Goal: Contribute content

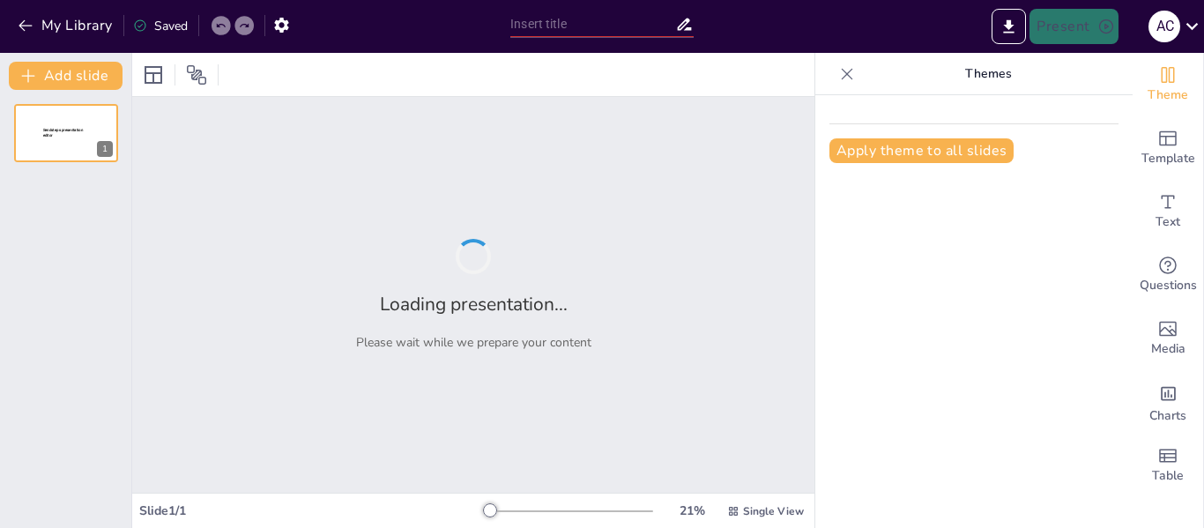
type input "Normativas y Estándares en la Gestión de Riesgos en el Ámbito Ocupacional"
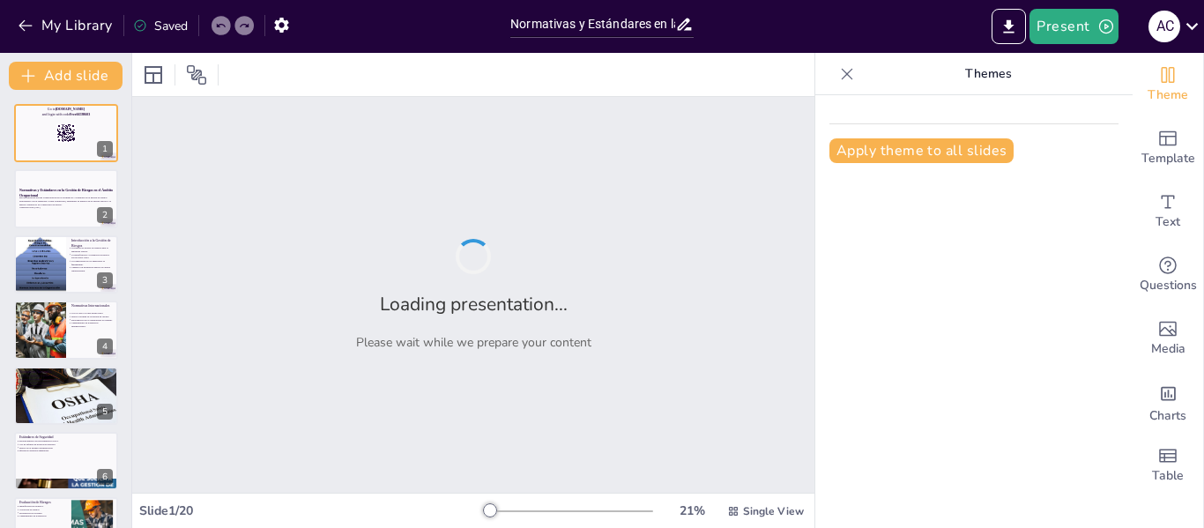
checkbox input "true"
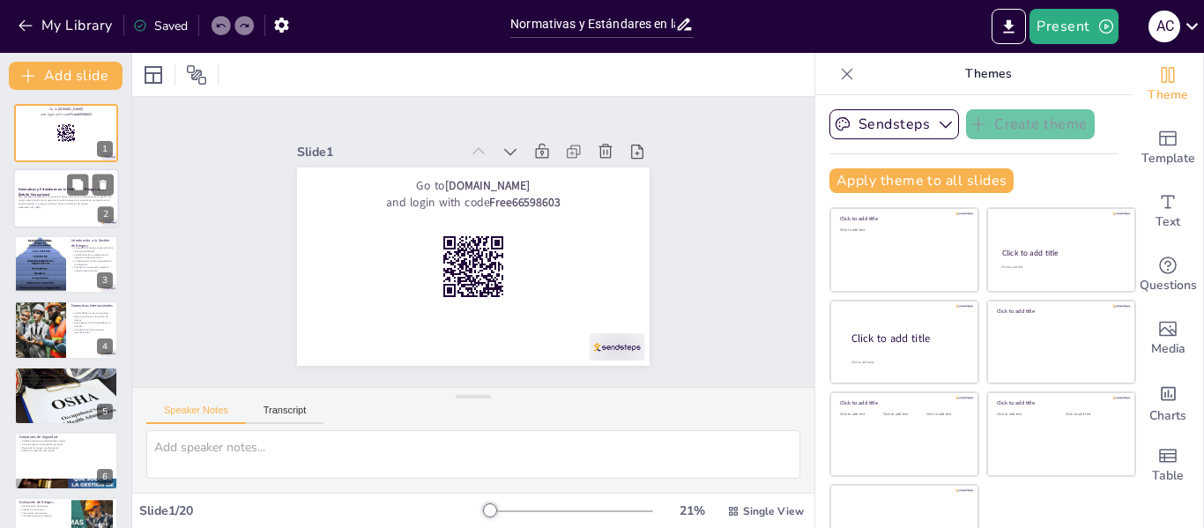
click at [70, 206] on p "Generated with [URL]" at bounding box center [66, 207] width 95 height 4
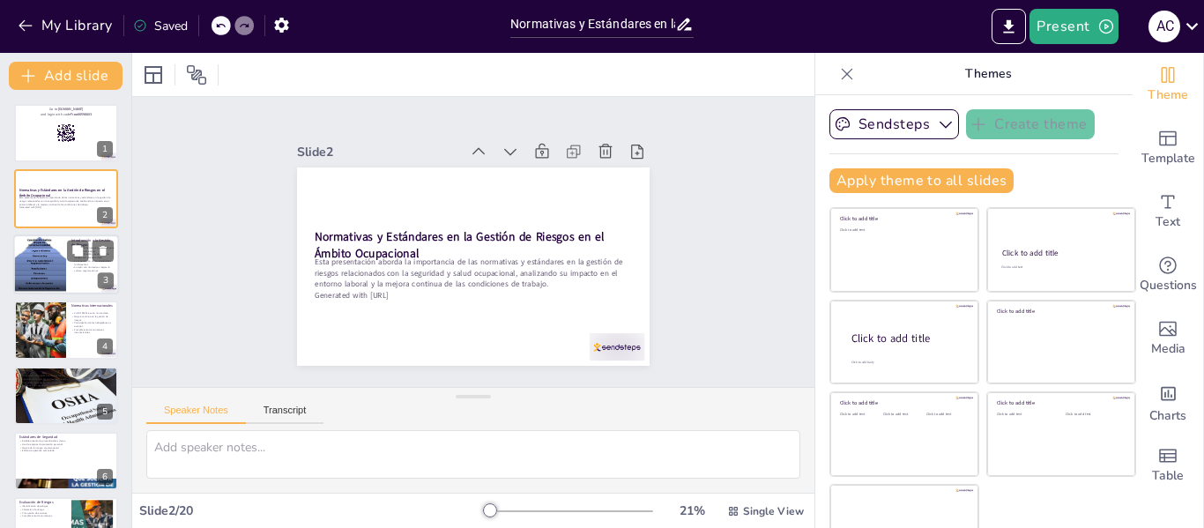
checkbox input "true"
click at [70, 267] on div at bounding box center [66, 264] width 106 height 60
type textarea "La gestión de riesgos es un aspecto crítico que debe ser abordado por todas las…"
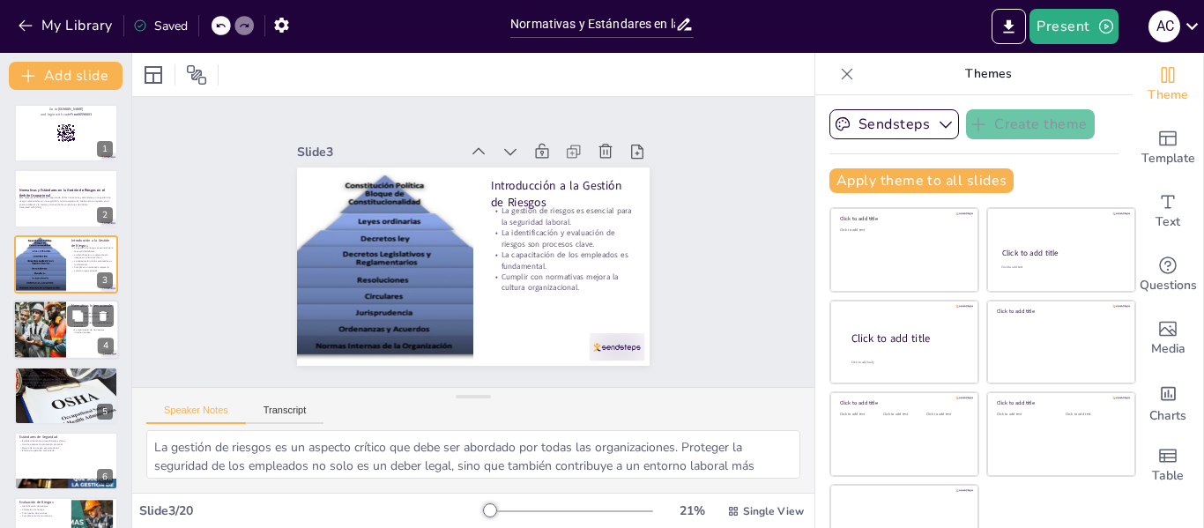
checkbox input "true"
click at [51, 327] on div at bounding box center [40, 330] width 60 height 60
type textarea "La ISO 45001 proporciona un marco para que las organizaciones implementen práct…"
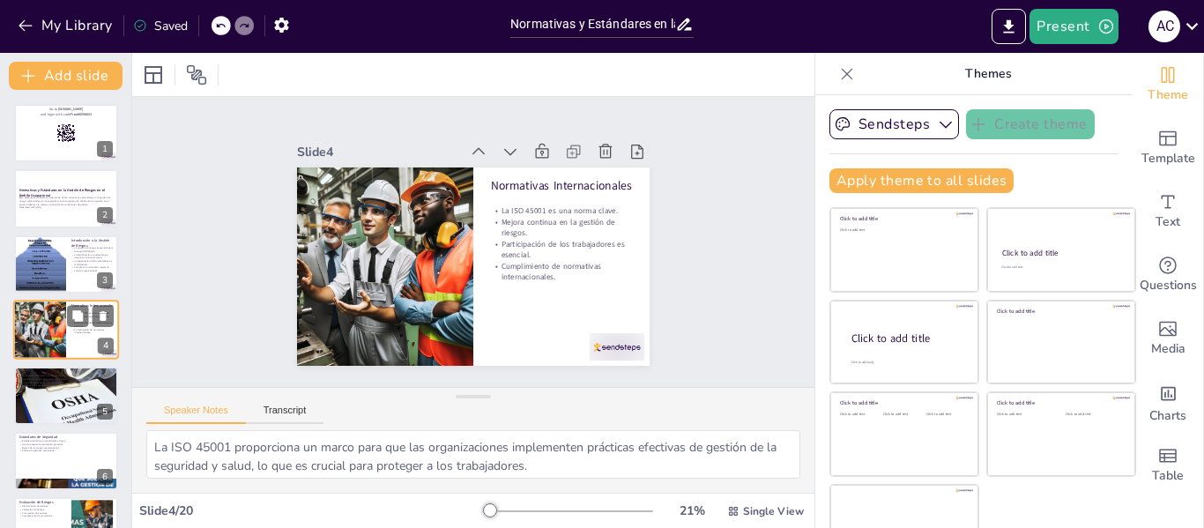
scroll to position [21, 0]
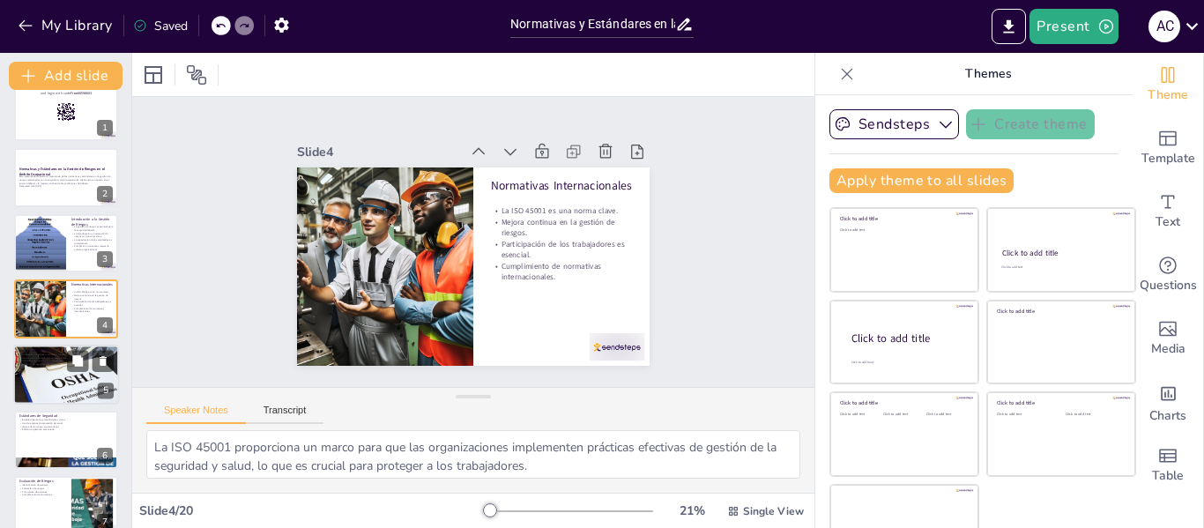
checkbox input "true"
click at [45, 368] on div at bounding box center [66, 374] width 106 height 66
type textarea "Las normativas nacionales son esenciales porque reflejan las realidades y desaf…"
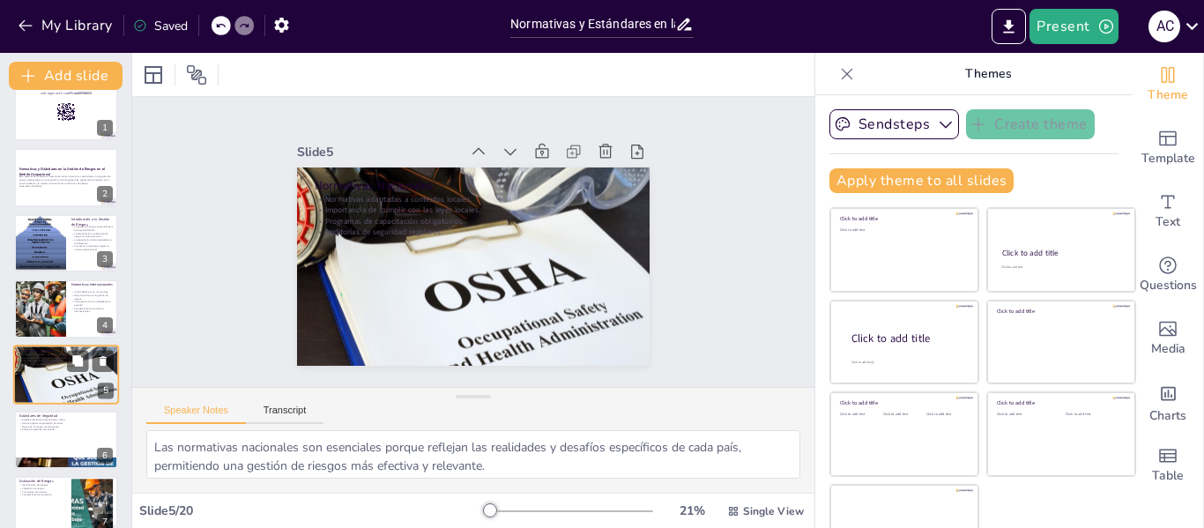
scroll to position [86, 0]
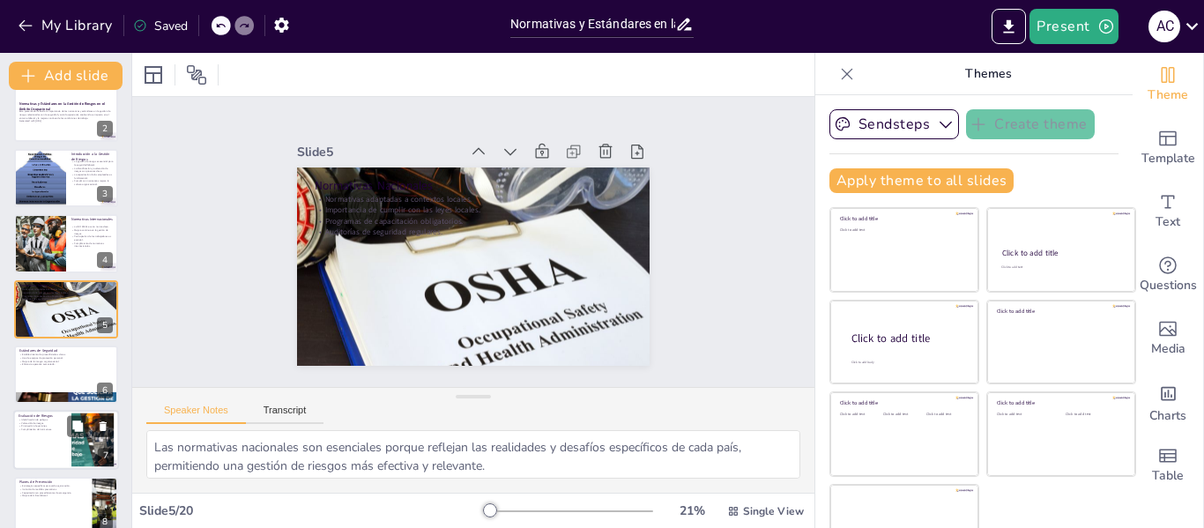
checkbox input "true"
click at [44, 421] on p "Valoración de riesgos." at bounding box center [43, 423] width 48 height 4
type textarea "La identificación de peligros es el primer paso en la evaluación de riesgos, y …"
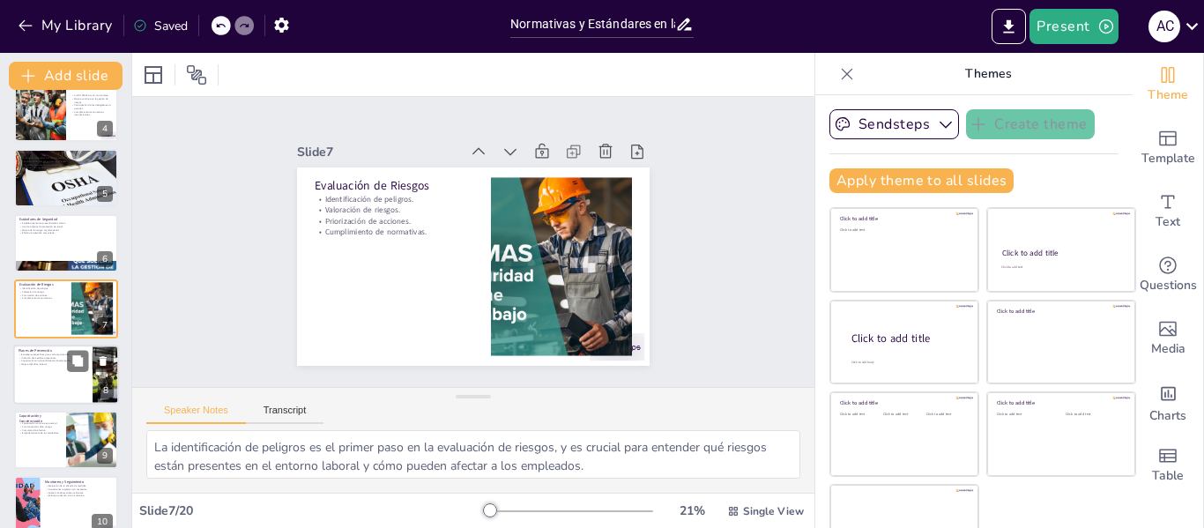
checkbox input "true"
click at [48, 369] on div at bounding box center [66, 375] width 106 height 60
type textarea "Las estrategias de prevención deben ser adaptadas a las necesidades y caracterí…"
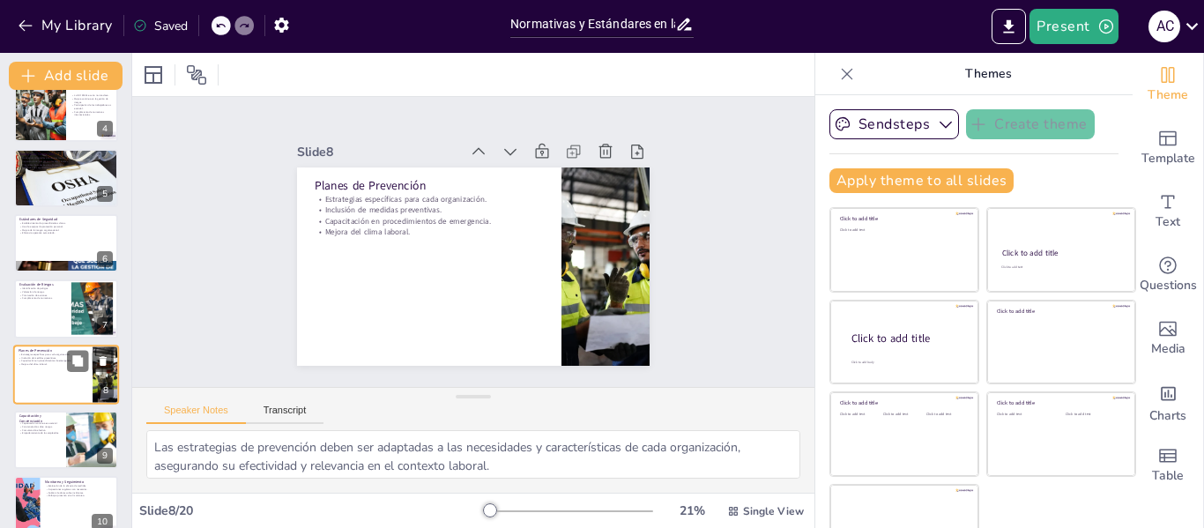
scroll to position [283, 0]
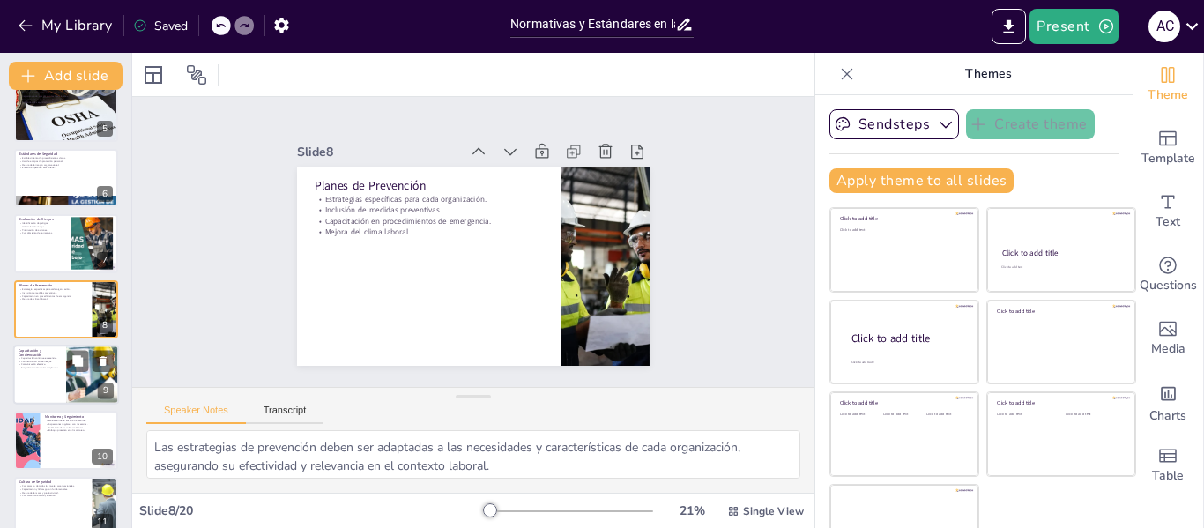
checkbox input "true"
click at [45, 381] on div at bounding box center [66, 375] width 106 height 60
type textarea "La capacitación continua asegura que los empleados estén actualizados sobre las…"
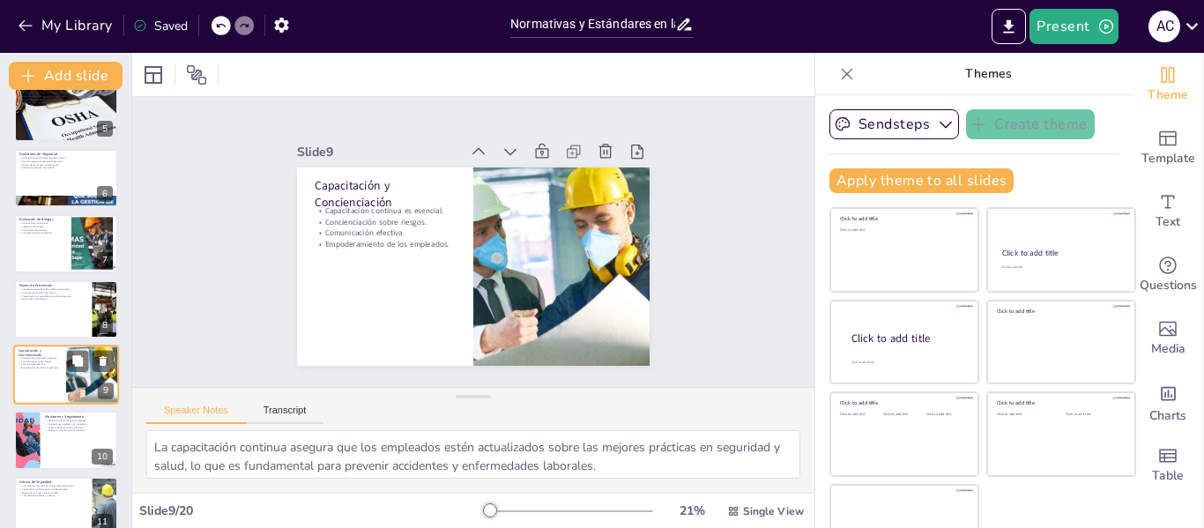
scroll to position [349, 0]
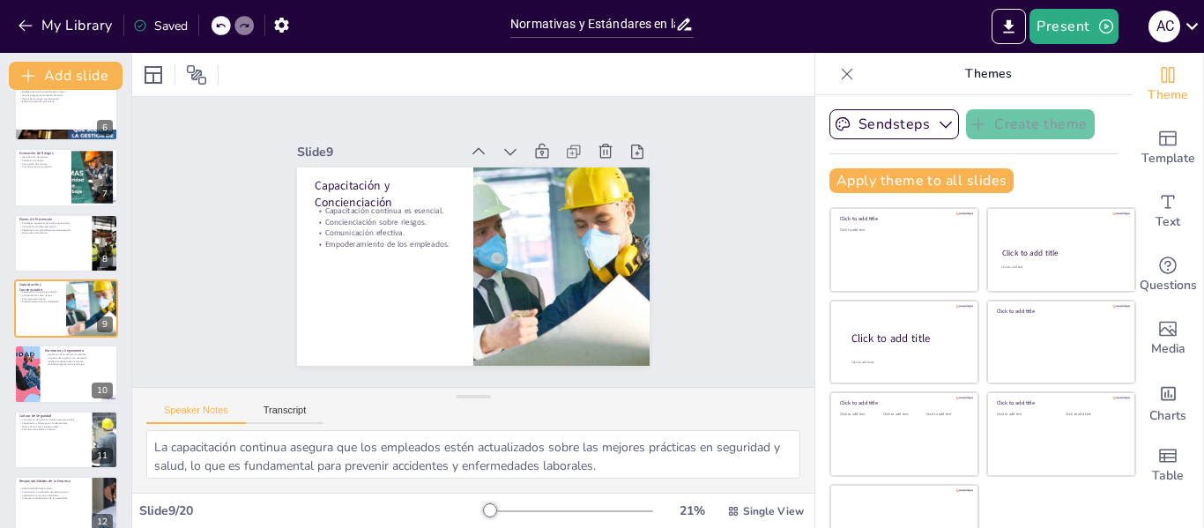
checkbox input "true"
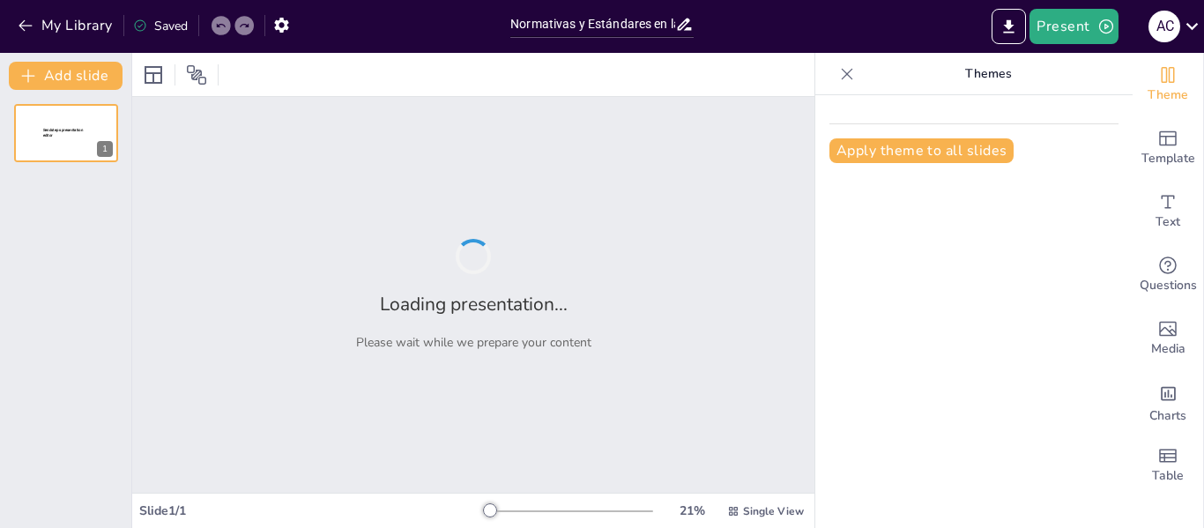
type input "Normativas y Estándares en la Gestión de Riesgos en el Ámbito Ocupacional"
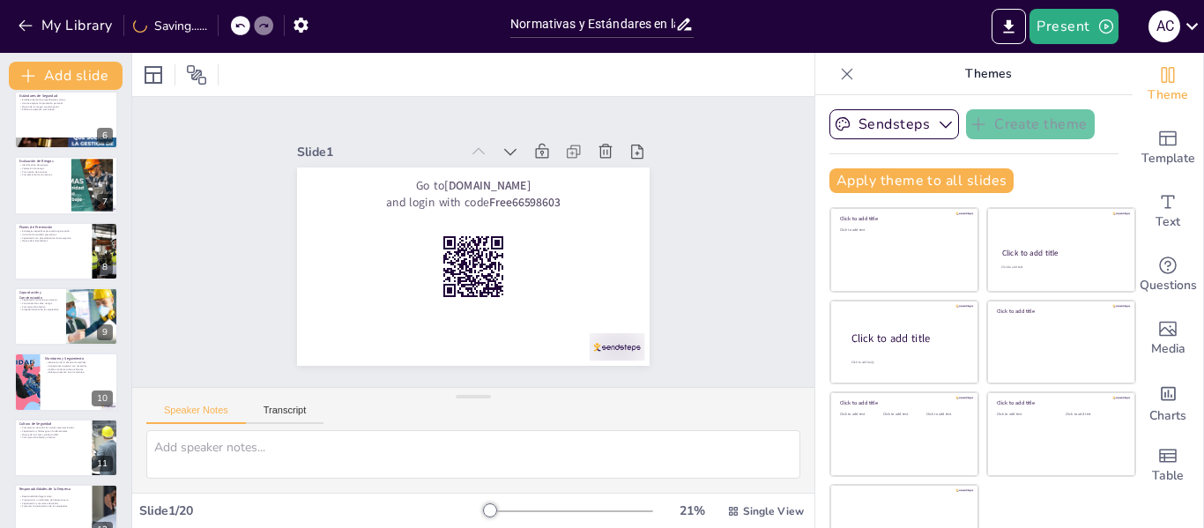
scroll to position [482, 0]
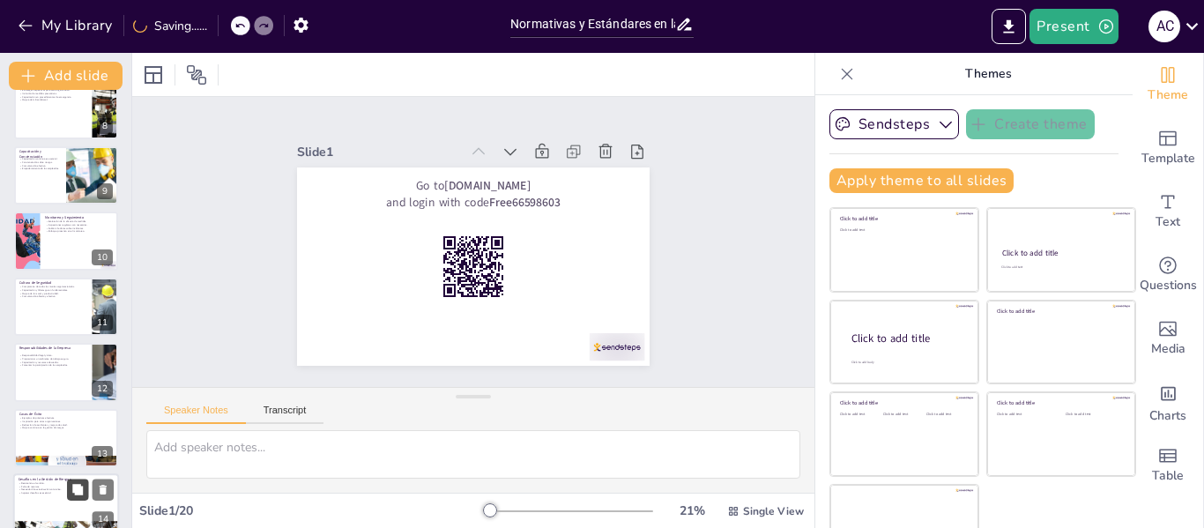
checkbox input "true"
click at [67, 494] on button at bounding box center [77, 489] width 21 height 21
type textarea "La resistencia al cambio es uno de los mayores desafíos en la gestión de riesgo…"
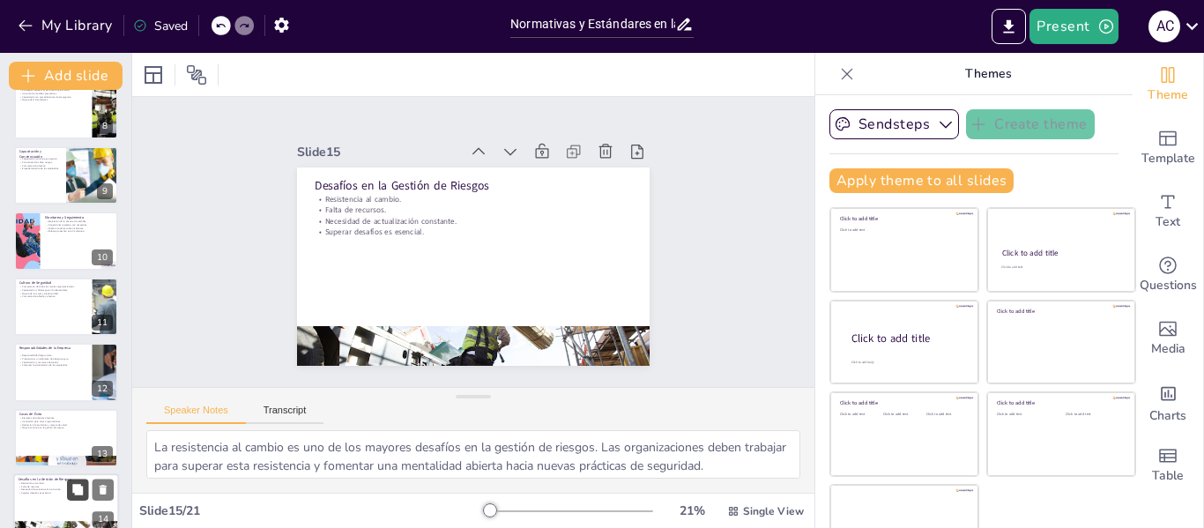
scroll to position [742, 0]
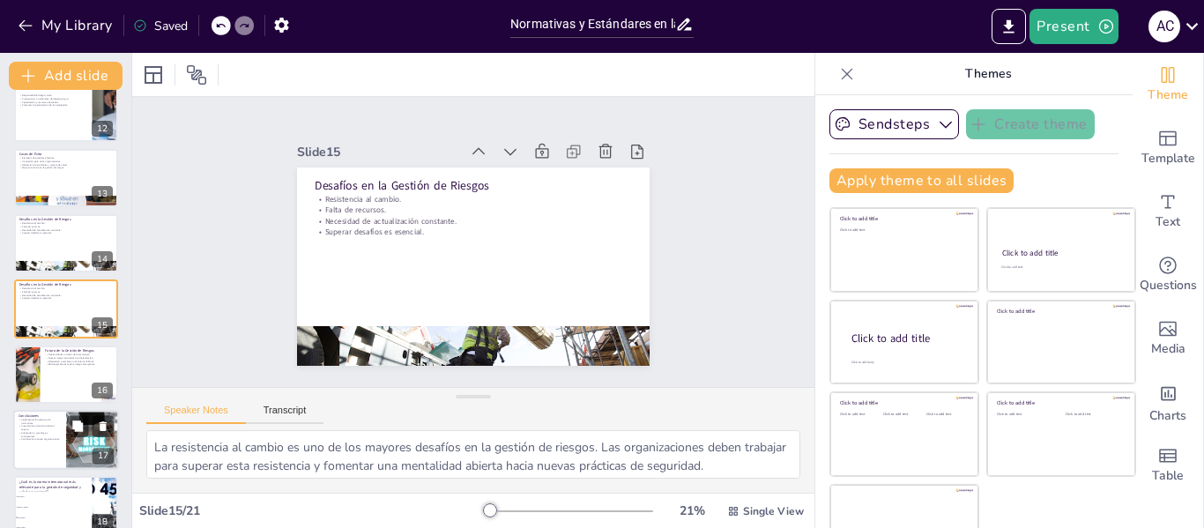
checkbox input "true"
click at [48, 445] on div at bounding box center [66, 440] width 106 height 60
type textarea "La implementación efectiva de normativas es un componente clave para garantizar…"
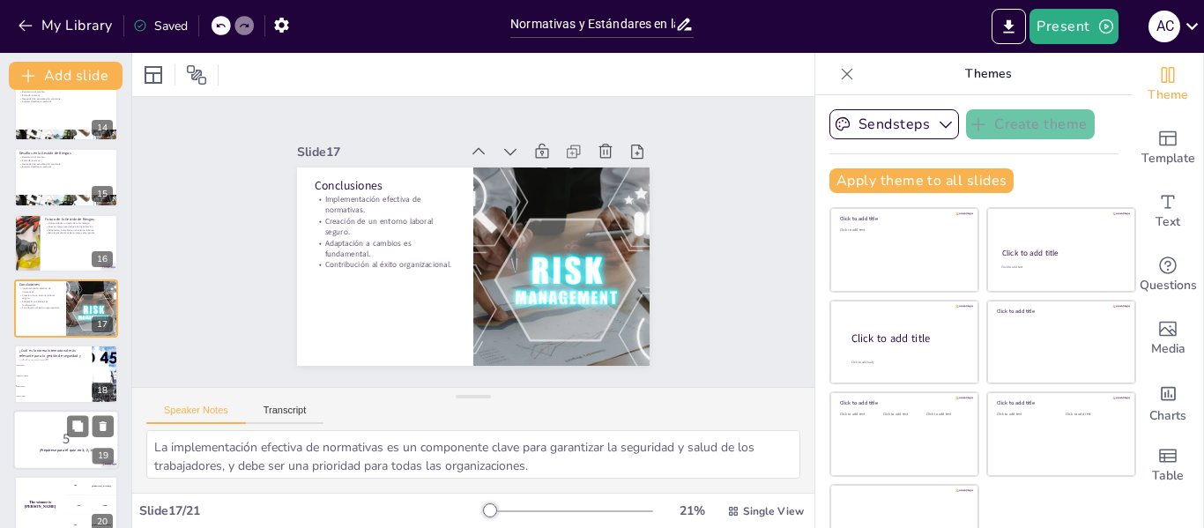
checkbox input "true"
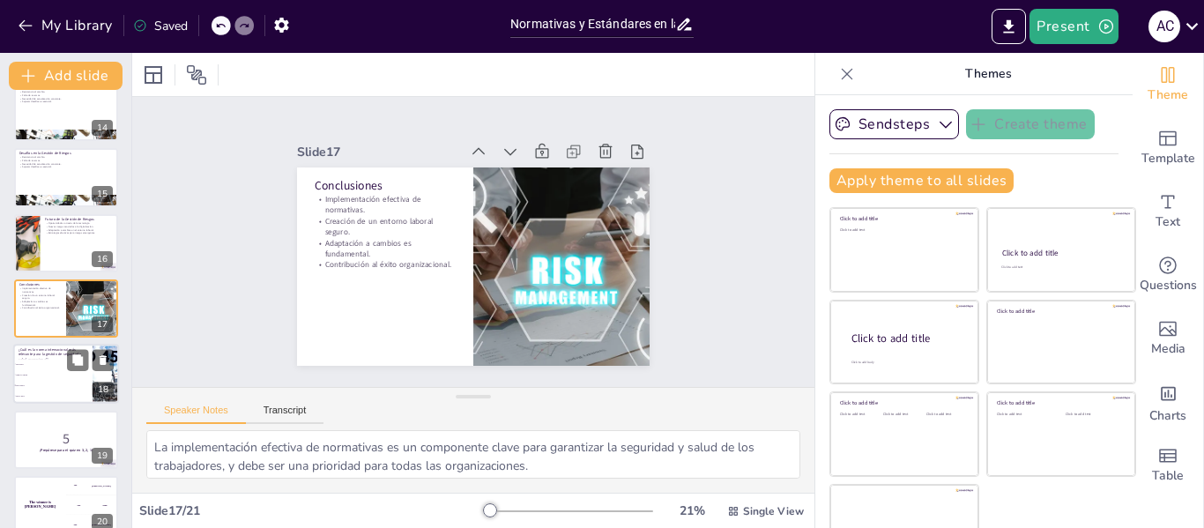
checkbox input "true"
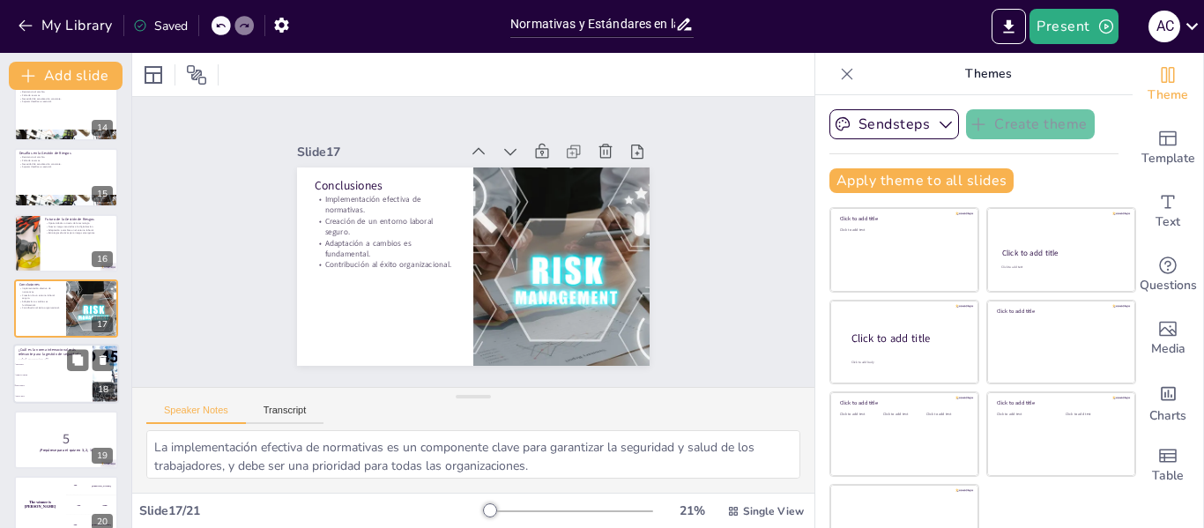
checkbox input "true"
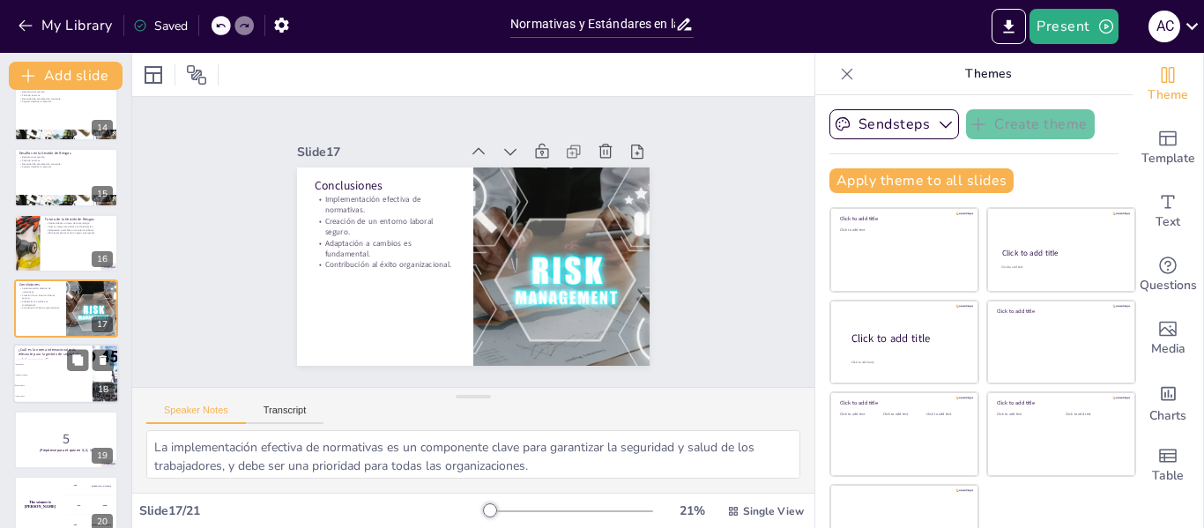
checkbox input "true"
click at [38, 376] on li "OHSAS 18001" at bounding box center [52, 375] width 79 height 11
type textarea "La respuesta correcta es la ISO 45001, que se menciona en la diapositiva "Norma…"
checkbox input "true"
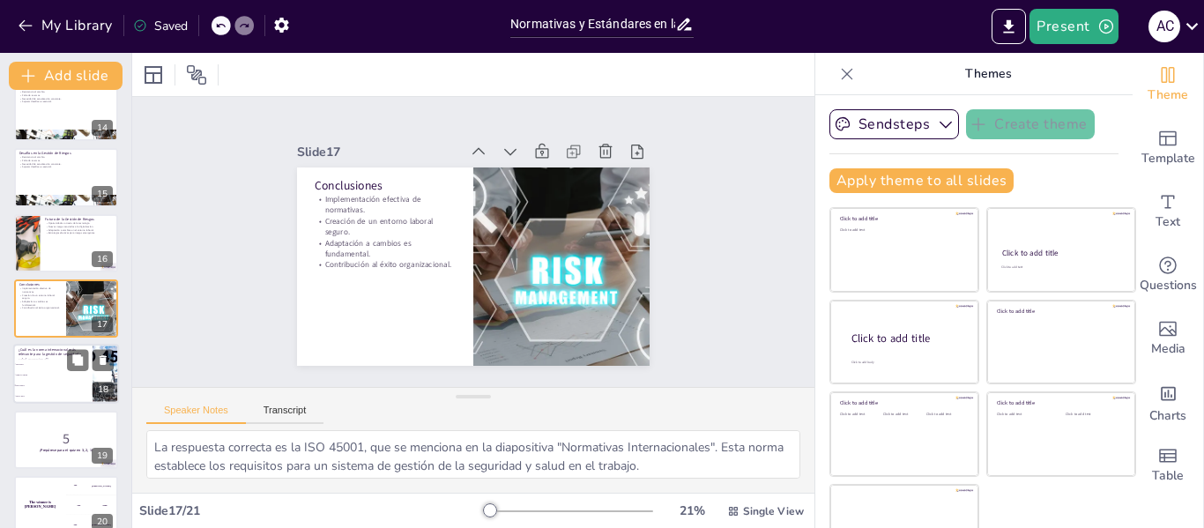
scroll to position [939, 0]
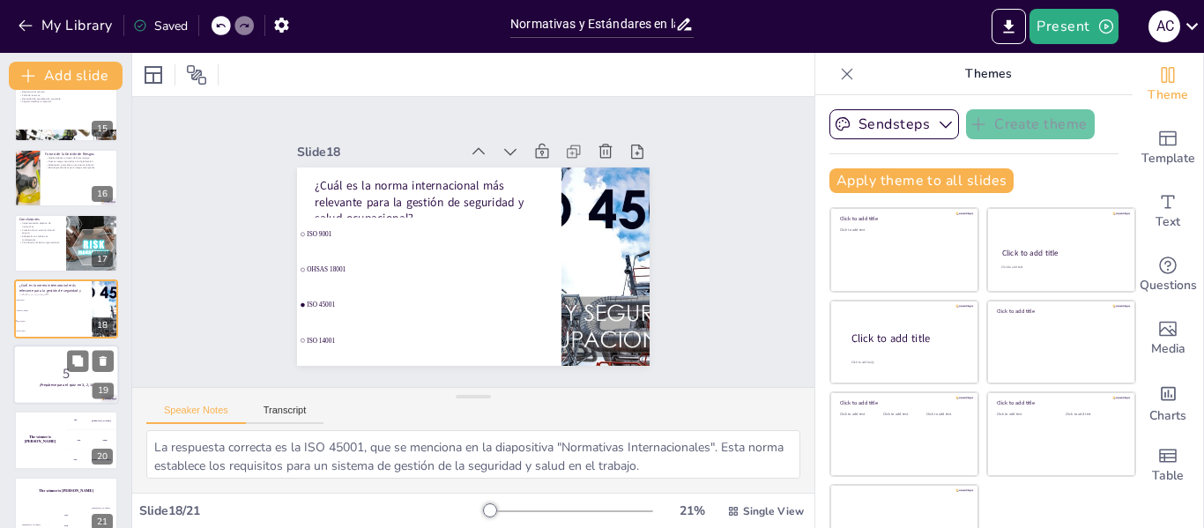
checkbox input "true"
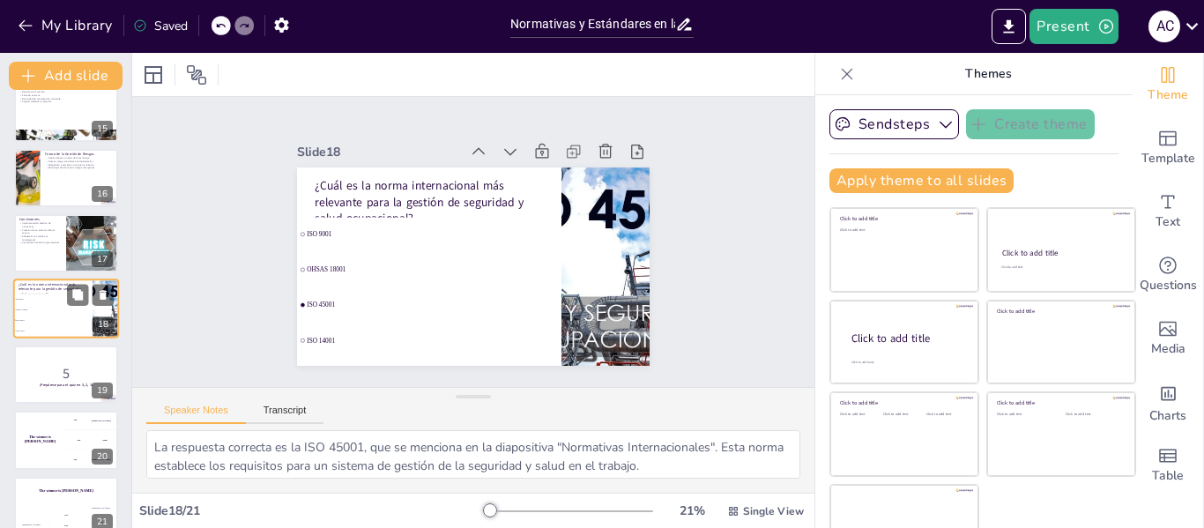
checkbox input "true"
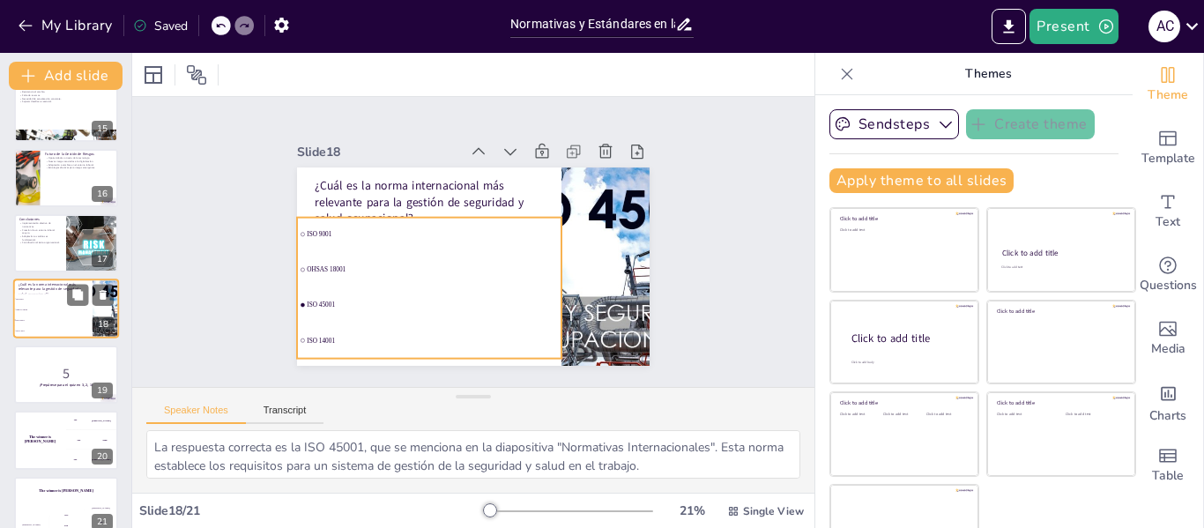
checkbox input "true"
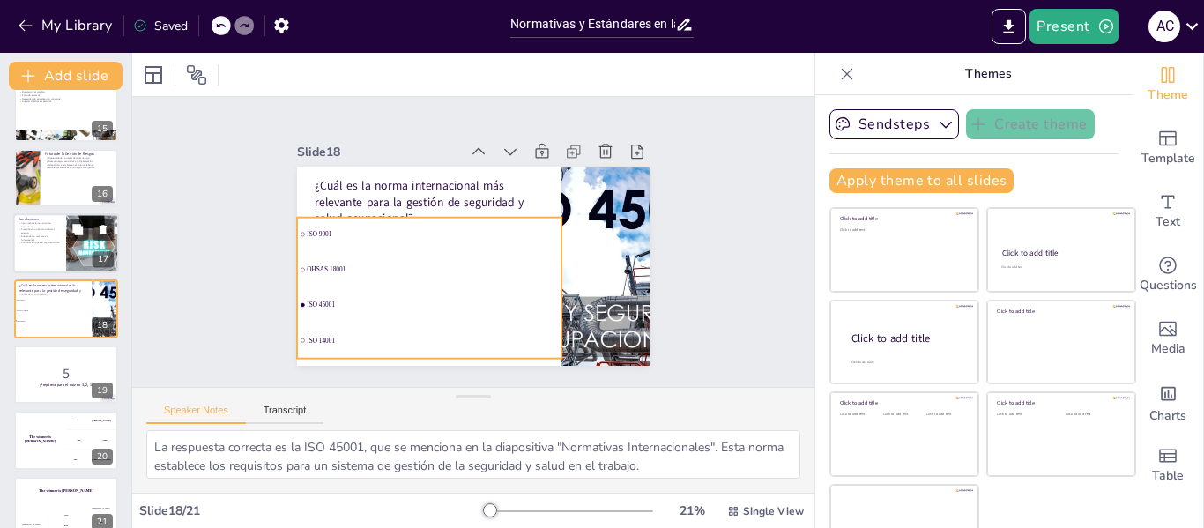
checkbox input "true"
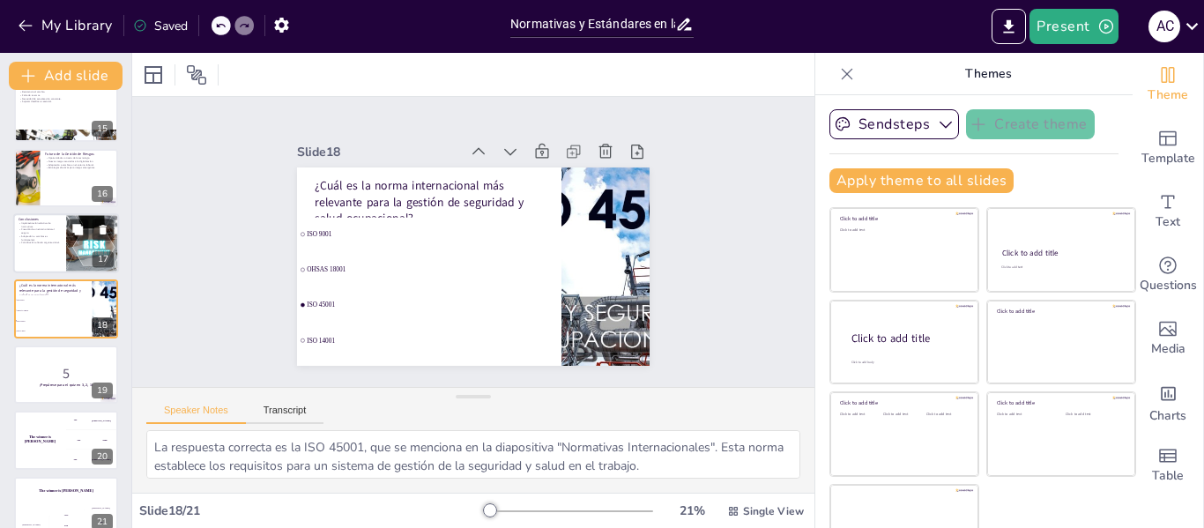
checkbox input "true"
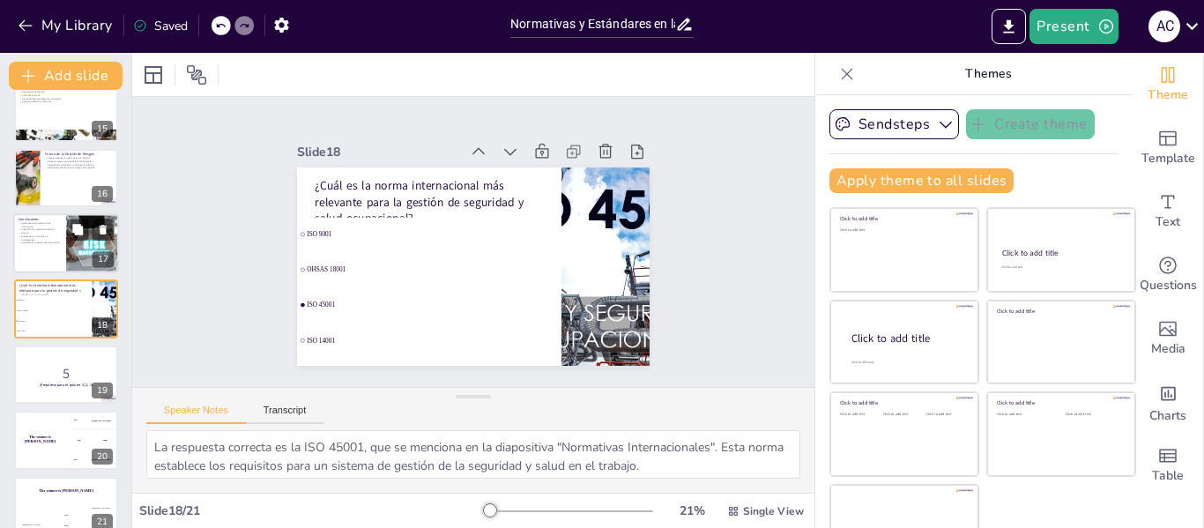
checkbox input "true"
click at [45, 236] on p "Adaptación a cambios es fundamental." at bounding box center [40, 237] width 42 height 6
type textarea "La implementación efectiva de normativas es un componente clave para garantizar…"
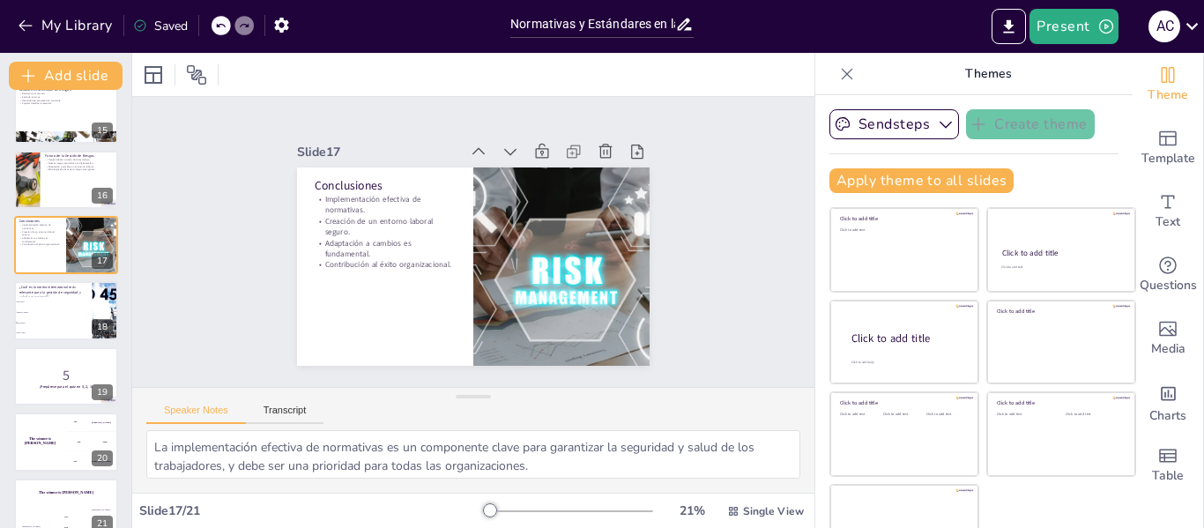
scroll to position [960, 0]
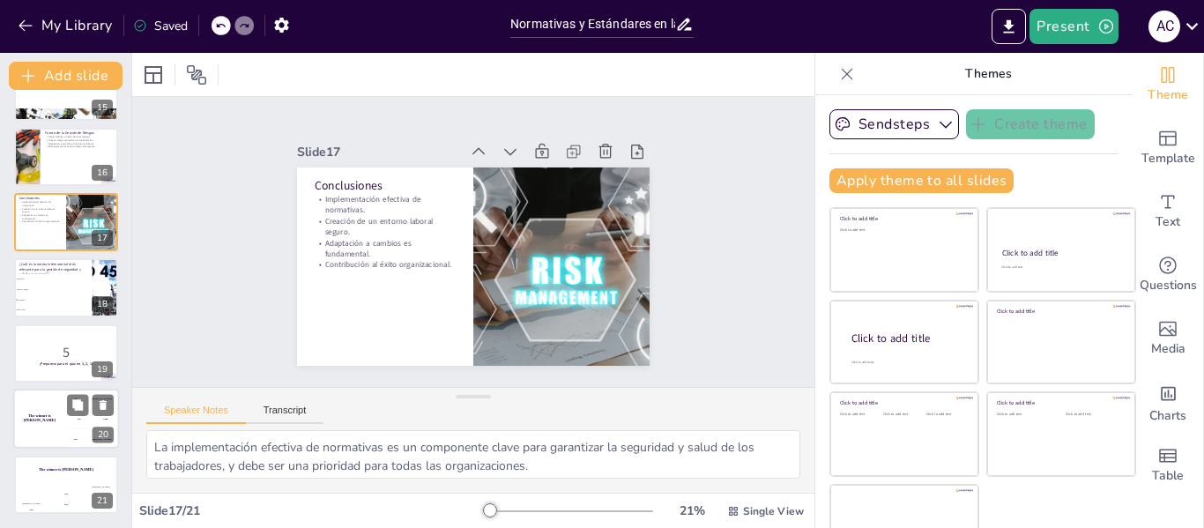
checkbox input "true"
click at [56, 415] on h4 "The winner is Niels 🏆" at bounding box center [39, 418] width 53 height 9
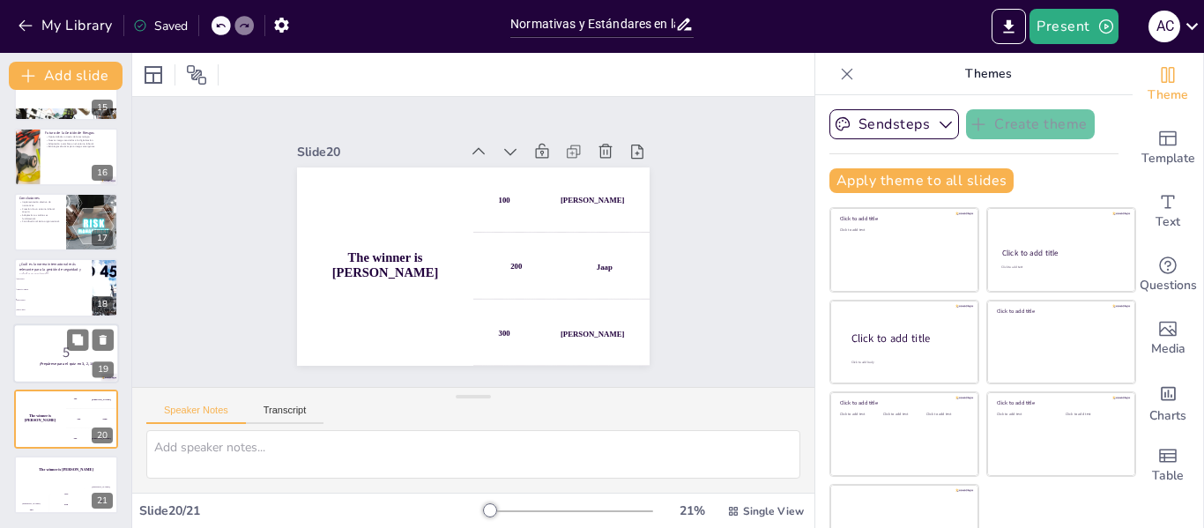
click at [56, 354] on p "5" at bounding box center [66, 352] width 95 height 19
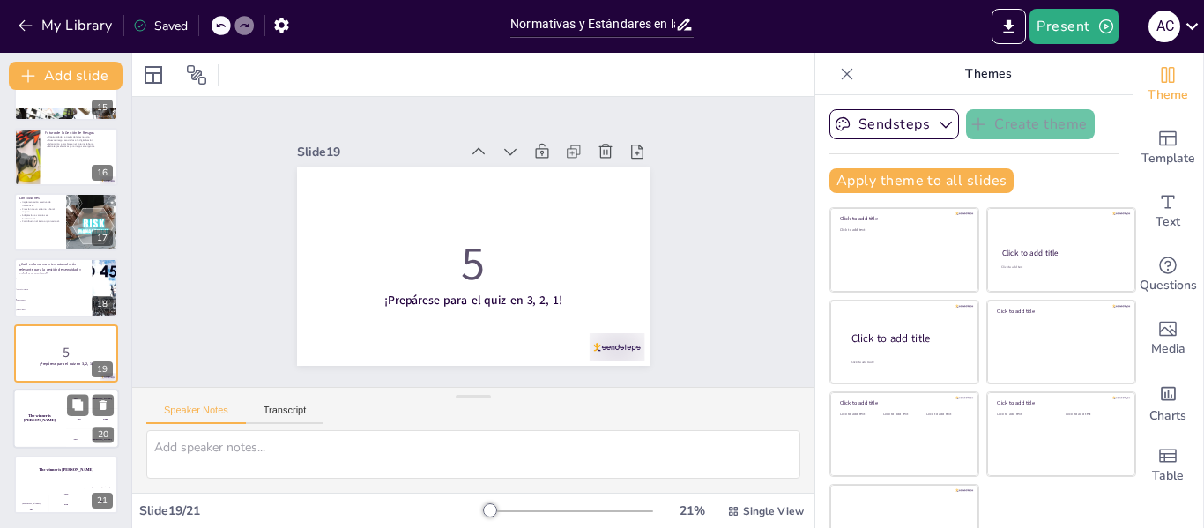
click at [61, 413] on div "The winner is Niels 🏆" at bounding box center [39, 419] width 53 height 60
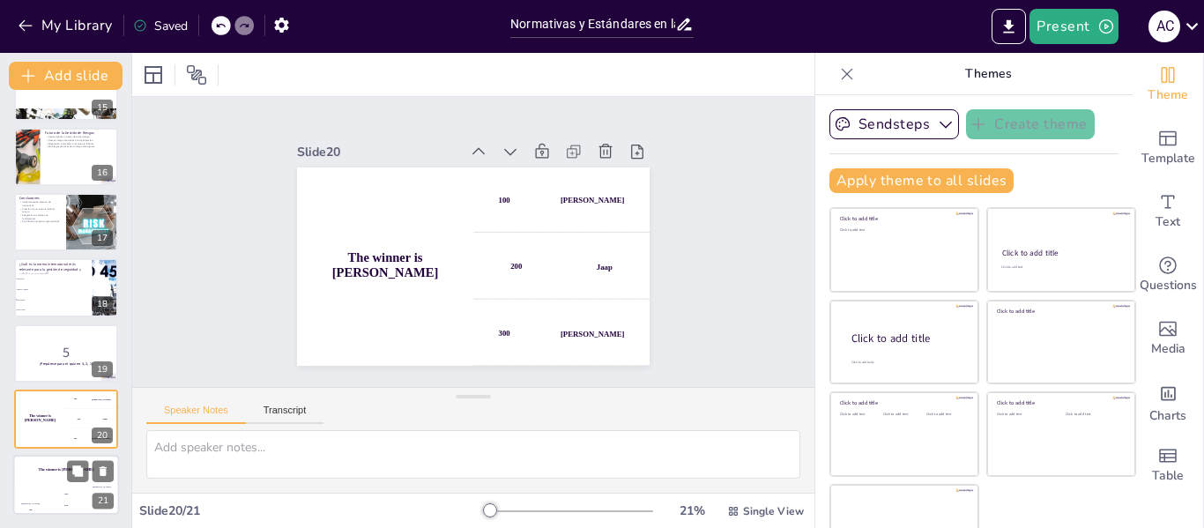
checkbox input "true"
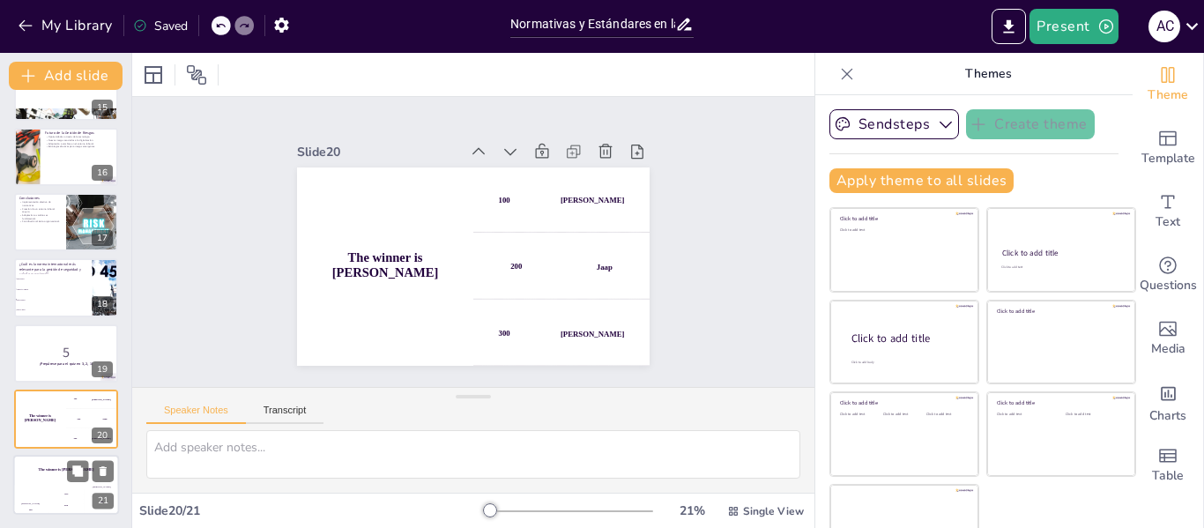
checkbox input "true"
click at [53, 491] on div "Jaap 200" at bounding box center [65, 500] width 35 height 30
checkbox input "true"
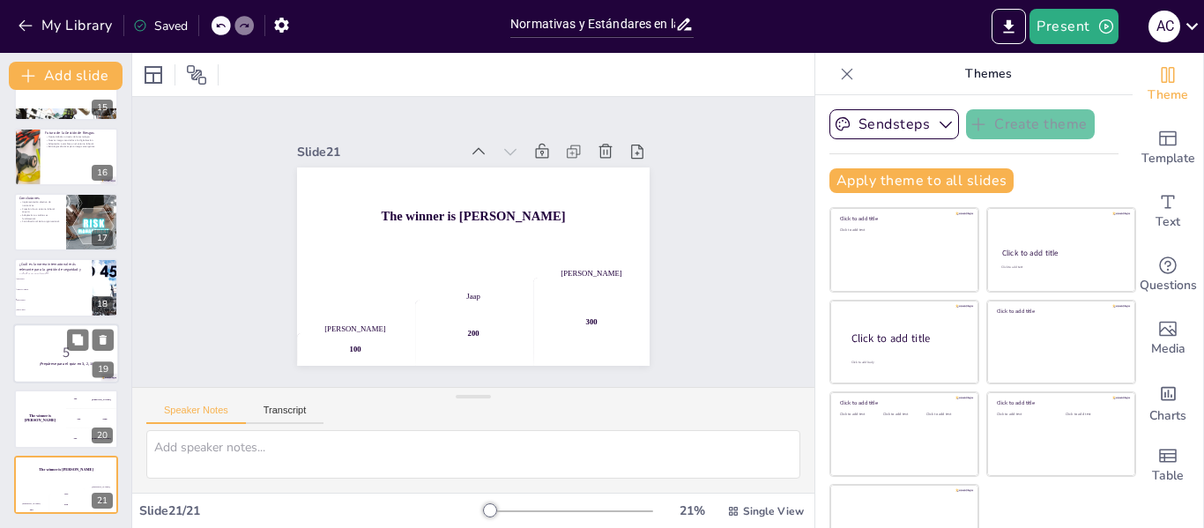
checkbox input "true"
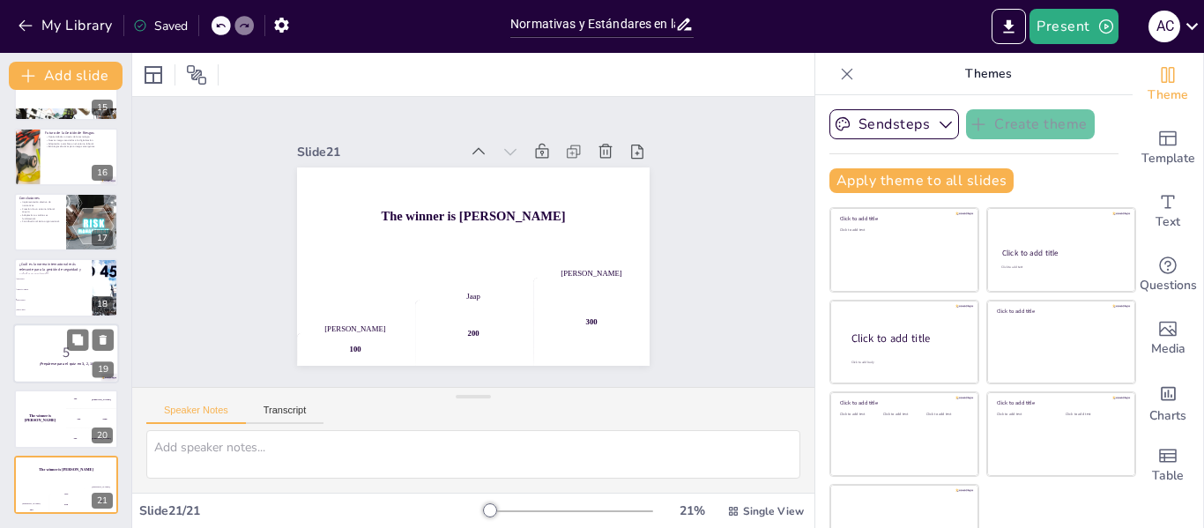
checkbox input "true"
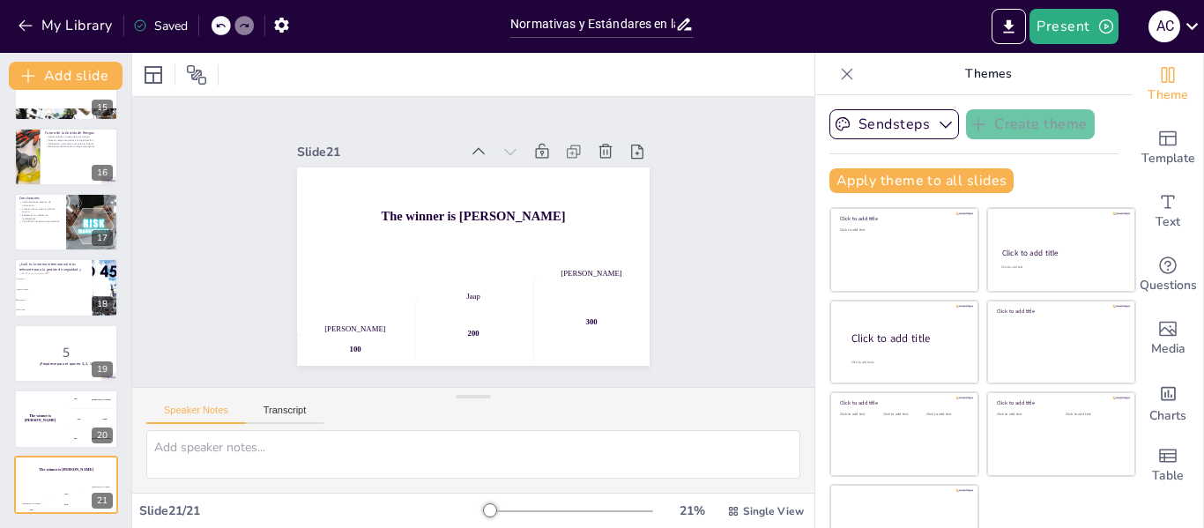
checkbox input "true"
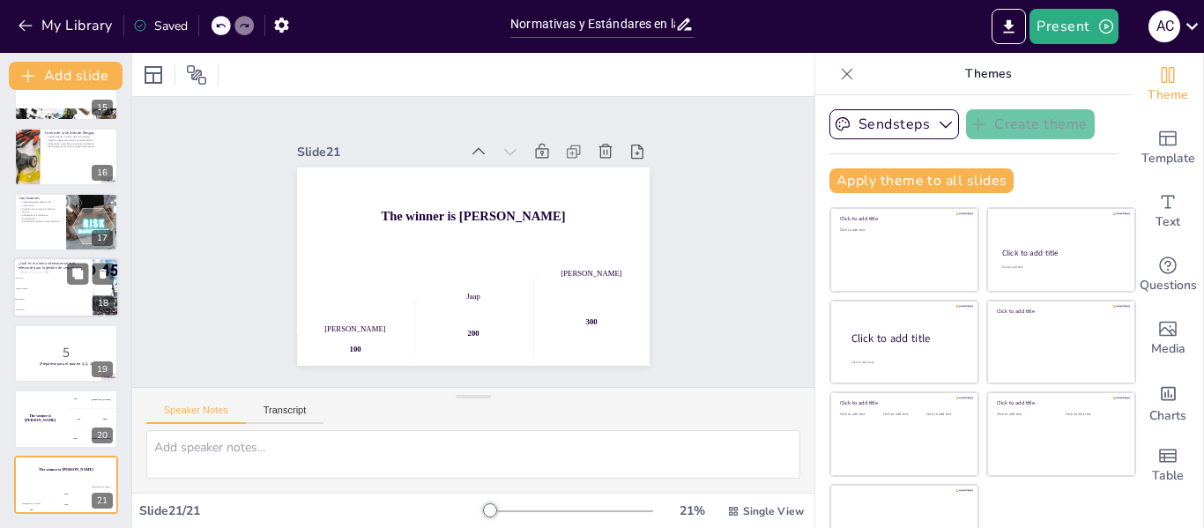
checkbox input "true"
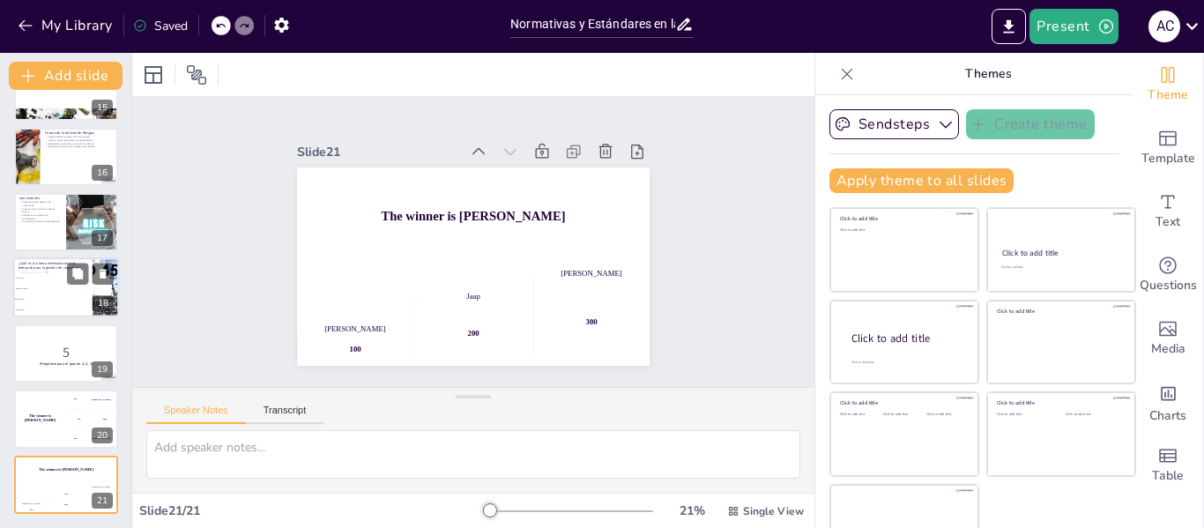
checkbox input "true"
click at [41, 300] on span "ISO 45001" at bounding box center [54, 299] width 76 height 3
type textarea "La respuesta correcta es la ISO 45001, que se menciona en la diapositiva "Norma…"
checkbox input "true"
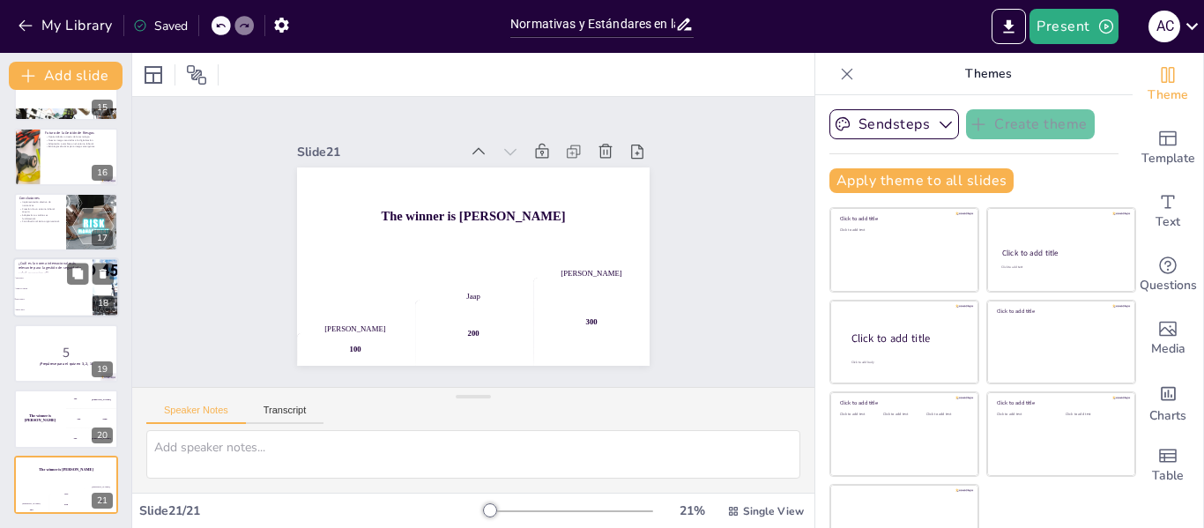
checkbox input "true"
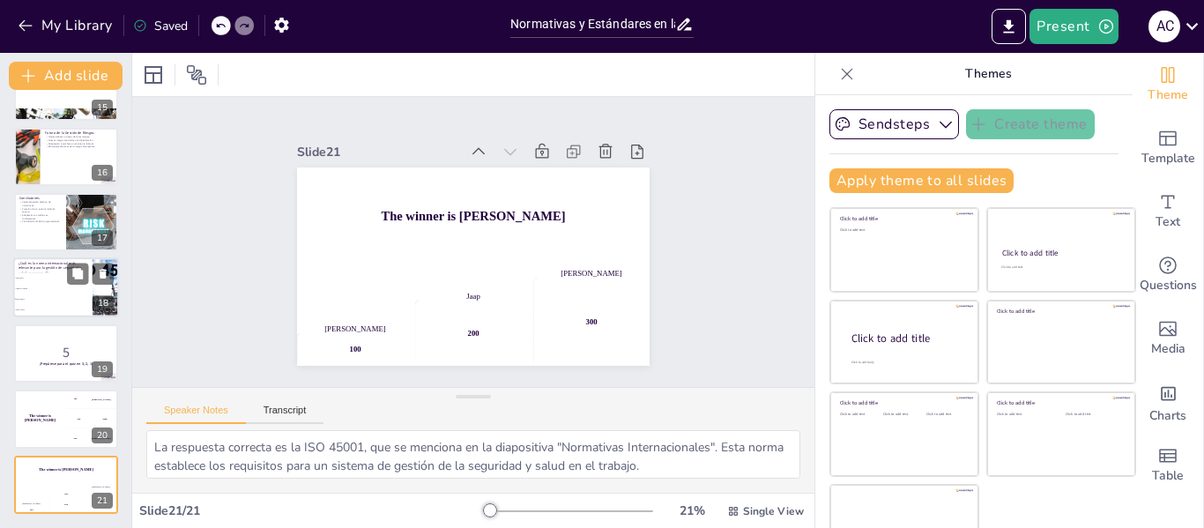
scroll to position [939, 0]
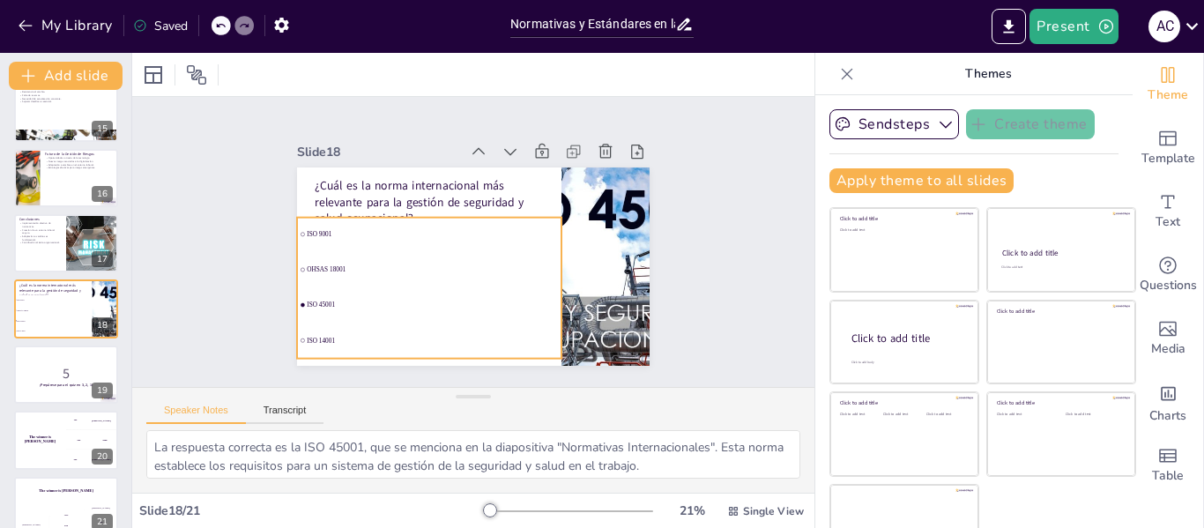
checkbox input "true"
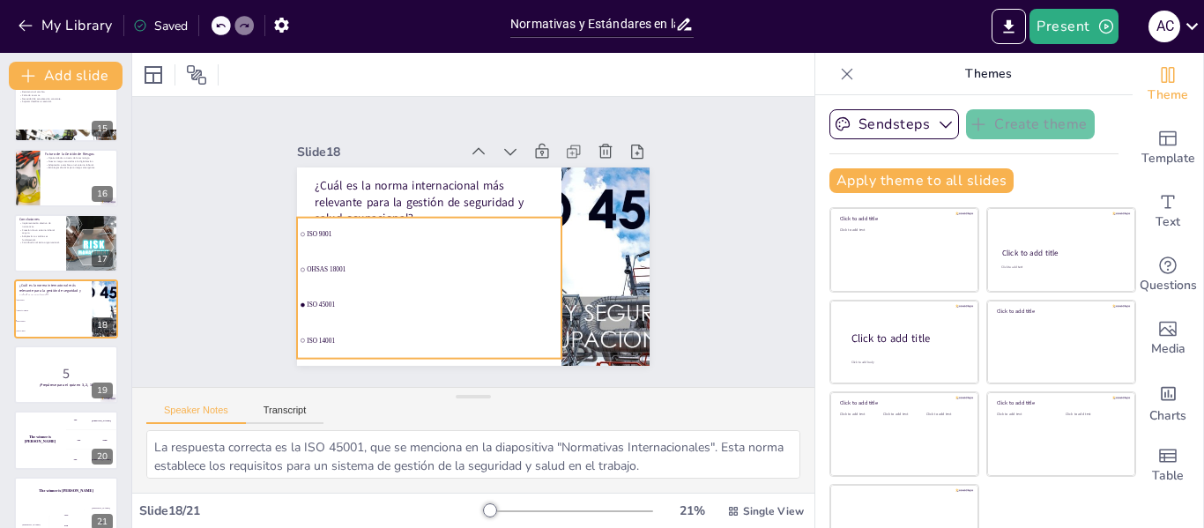
checkbox input "true"
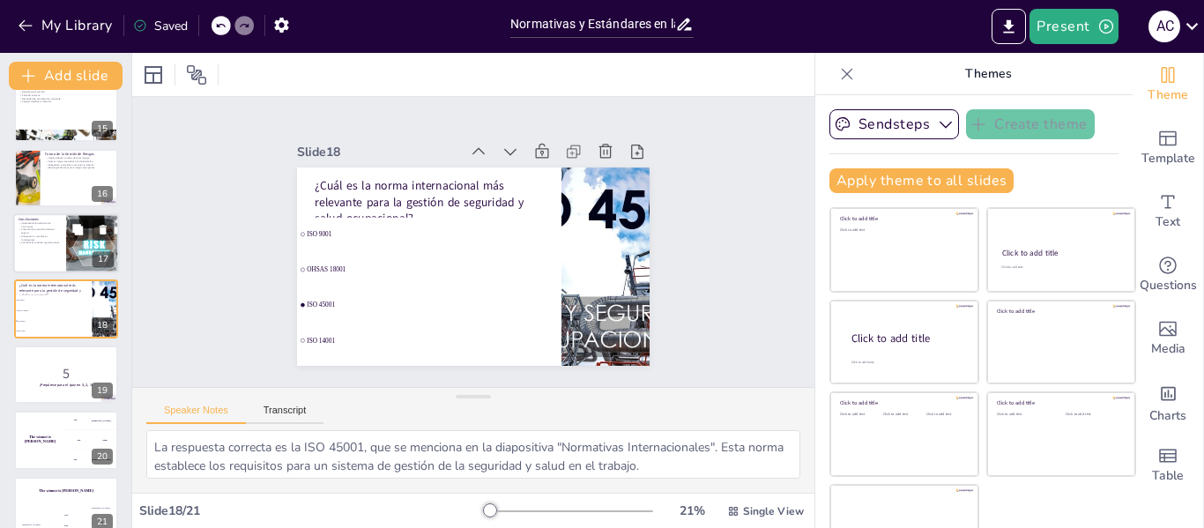
checkbox input "true"
click at [38, 241] on p "Contribución al éxito organizacional." at bounding box center [40, 243] width 42 height 4
type textarea "La implementación efectiva de normativas es un componente clave para garantizar…"
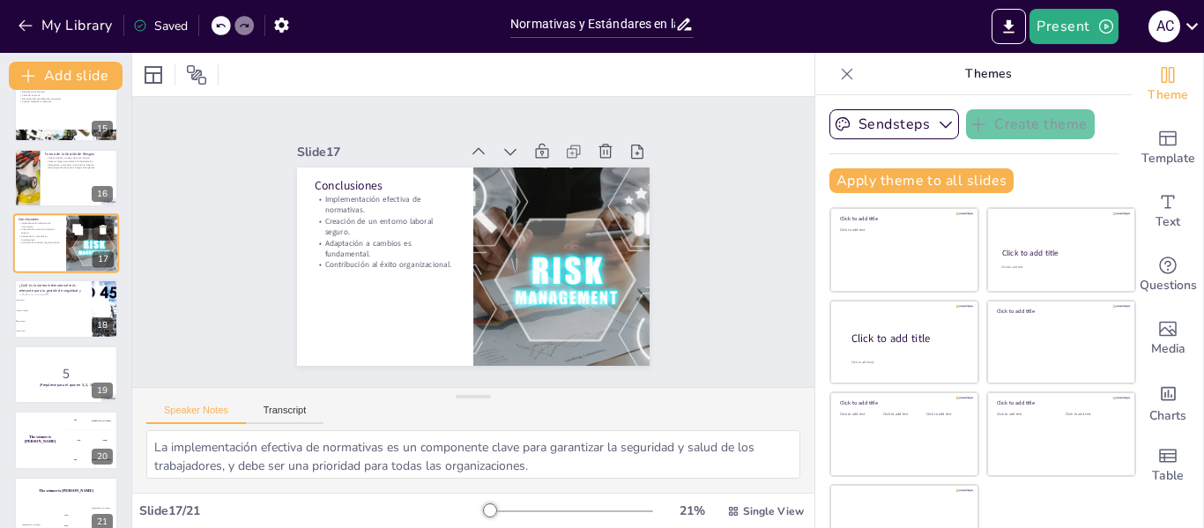
scroll to position [873, 0]
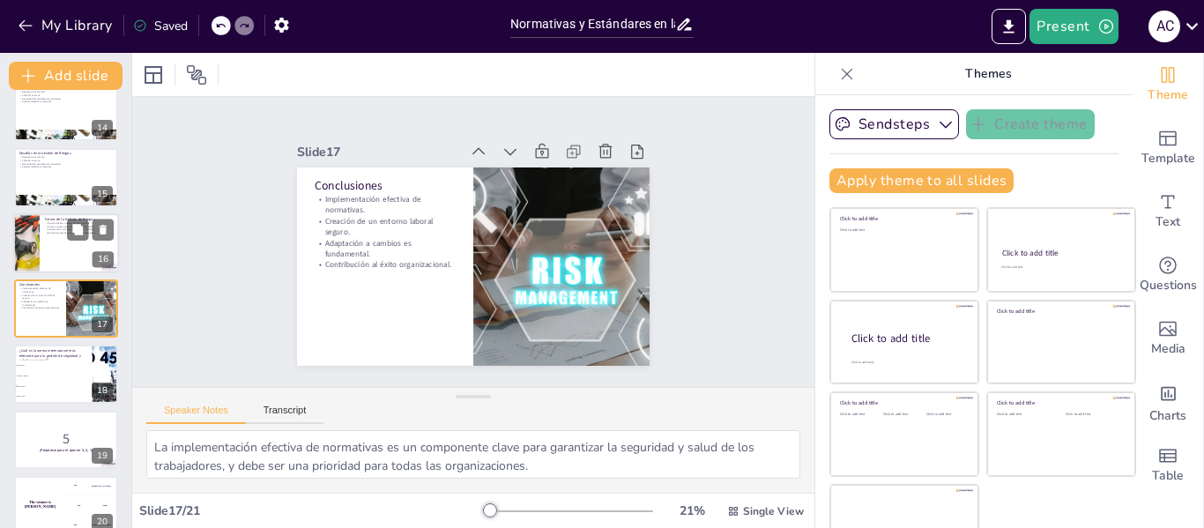
checkbox input "true"
click at [56, 246] on div at bounding box center [66, 243] width 106 height 60
type textarea "La tecnología ofrece oportunidades significativas para mejorar la gestión de ri…"
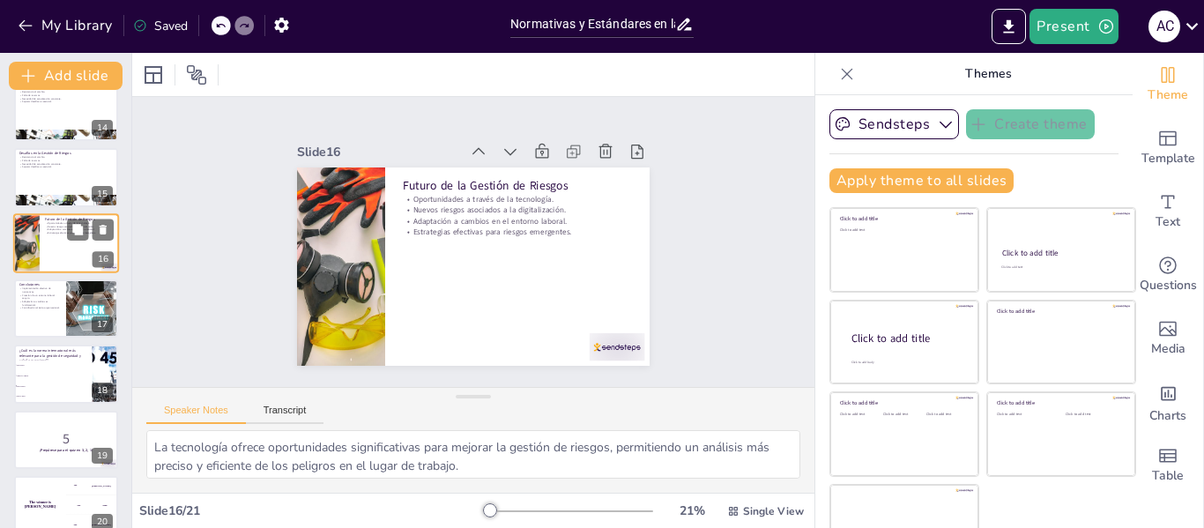
scroll to position [807, 0]
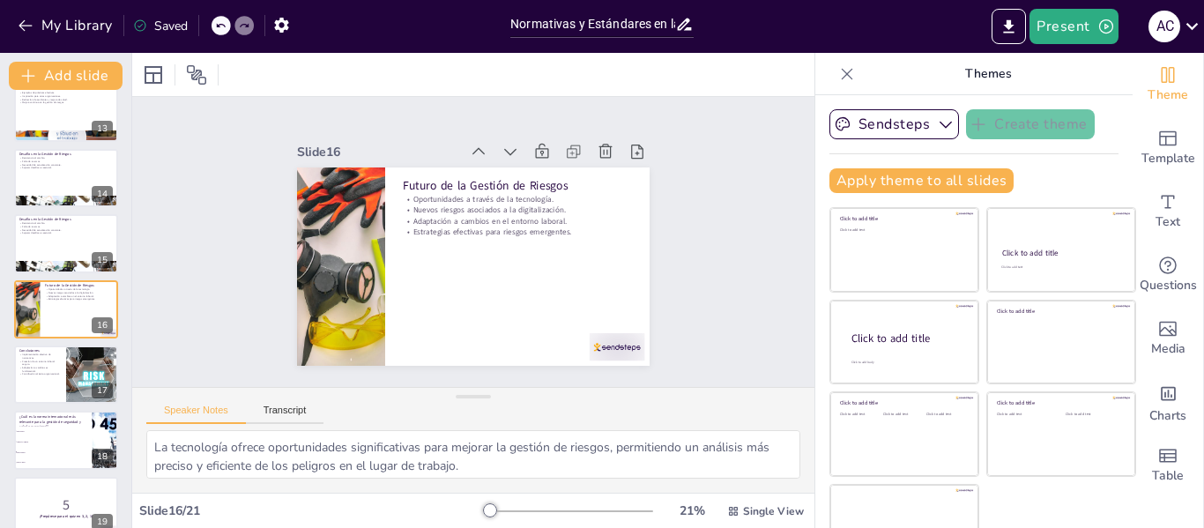
checkbox input "true"
